Goal: Task Accomplishment & Management: Manage account settings

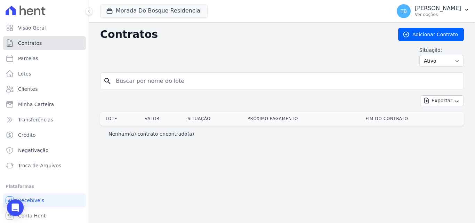
click at [24, 45] on span "Contratos" at bounding box center [30, 43] width 24 height 7
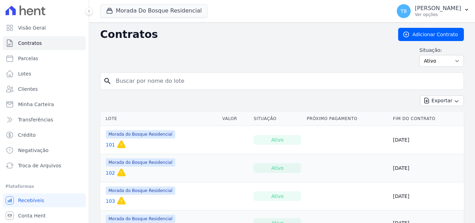
click at [124, 79] on input "search" at bounding box center [286, 81] width 349 height 14
type input "300"
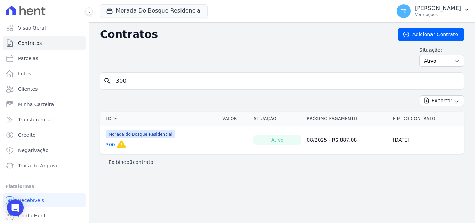
click at [113, 143] on link "300" at bounding box center [110, 144] width 9 height 7
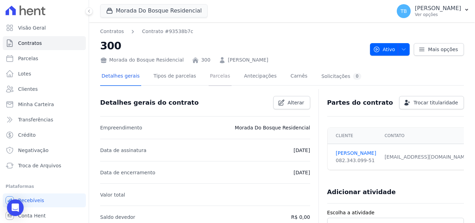
click at [217, 77] on link "Parcelas" at bounding box center [220, 76] width 23 height 18
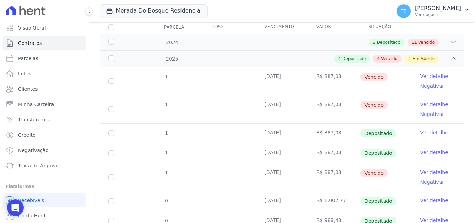
scroll to position [104, 0]
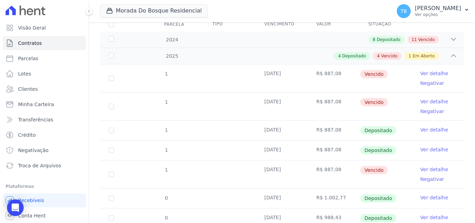
click at [421, 98] on link "Ver detalhe" at bounding box center [435, 101] width 28 height 7
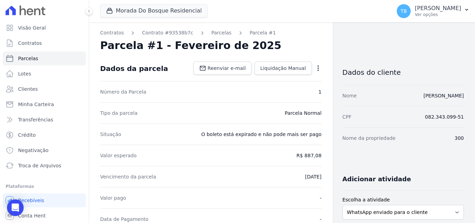
scroll to position [139, 0]
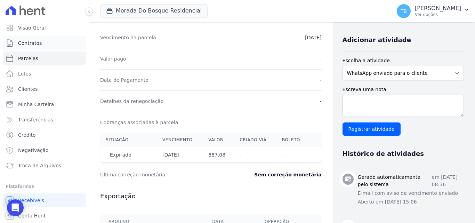
click at [32, 42] on span "Contratos" at bounding box center [30, 43] width 24 height 7
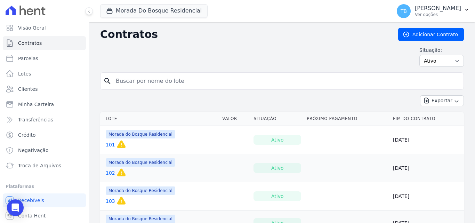
click at [153, 81] on input "search" at bounding box center [286, 81] width 349 height 14
type input "300"
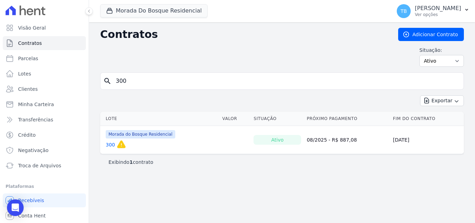
click at [107, 144] on link "300" at bounding box center [110, 144] width 9 height 7
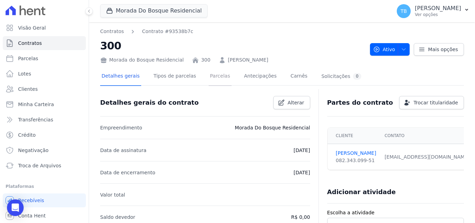
click at [209, 73] on link "Parcelas" at bounding box center [220, 76] width 23 height 18
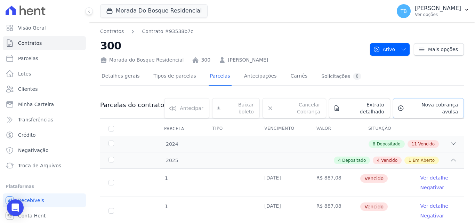
click at [398, 105] on icon at bounding box center [401, 108] width 7 height 7
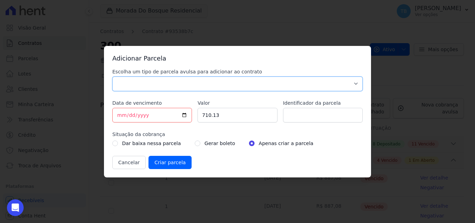
click at [357, 84] on select "Parcela Normal Sinal Caução Intercalada Chaves Pré Chaves Pós Chaves Taxas Quit…" at bounding box center [237, 84] width 250 height 15
select select "others"
click at [112, 77] on select "Parcela Normal Sinal Caução Intercalada Chaves Pré Chaves Pós Chaves Taxas Quit…" at bounding box center [237, 84] width 250 height 15
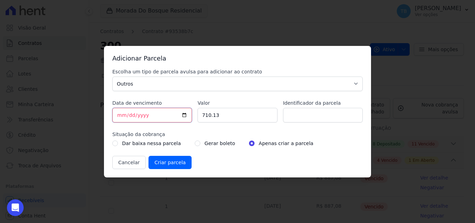
click at [122, 117] on input "[DATE]" at bounding box center [152, 115] width 80 height 15
click at [232, 118] on input "710.13" at bounding box center [238, 115] width 80 height 15
drag, startPoint x: 218, startPoint y: 113, endPoint x: 171, endPoint y: 114, distance: 46.6
click at [171, 114] on div "Escolha um tipo de parcela avulsa para adicionar ao contrato Parcela Normal Sin…" at bounding box center [237, 118] width 250 height 101
type input "990.30"
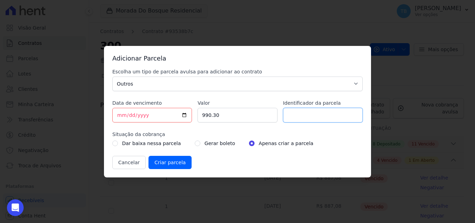
click at [302, 110] on input "Identificador da parcela" at bounding box center [323, 115] width 80 height 15
click at [302, 110] on input "3000" at bounding box center [323, 115] width 80 height 15
type input "300010H"
click at [195, 141] on input "radio" at bounding box center [198, 144] width 6 height 6
radio input "true"
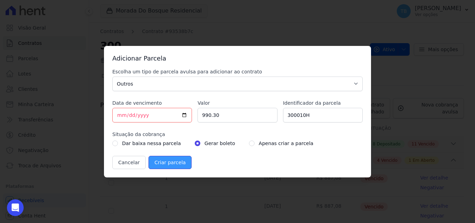
click at [164, 164] on input "Criar parcela" at bounding box center [170, 162] width 43 height 13
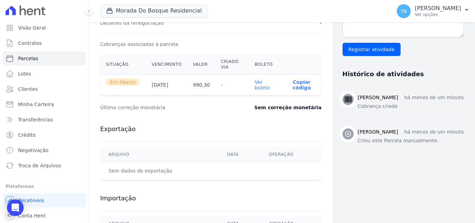
scroll to position [265, 0]
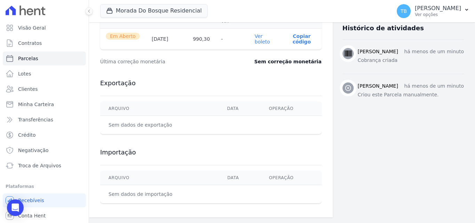
click at [255, 35] on link "Ver boleto" at bounding box center [262, 38] width 15 height 11
